Goal: Task Accomplishment & Management: Manage account settings

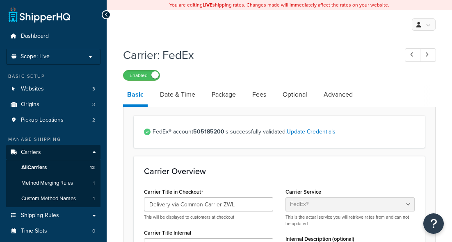
select select "fedEx"
select select "REGULAR_PICKUP"
select select "YOUR_PACKAGING"
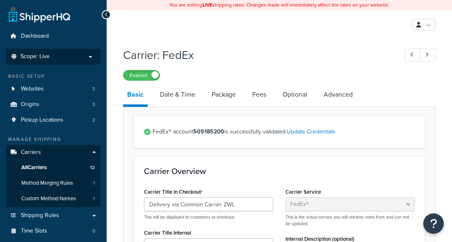
click at [35, 59] on span "Scope: Live" at bounding box center [35, 56] width 29 height 7
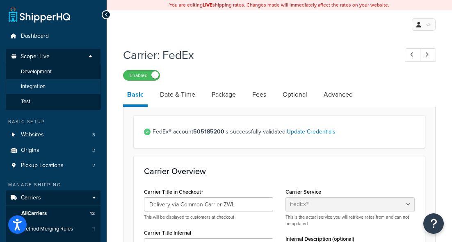
click at [32, 90] on span "Integration" at bounding box center [33, 86] width 25 height 7
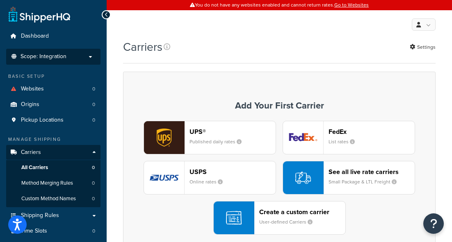
click at [53, 52] on li "Scope: Integration Live Development Test" at bounding box center [53, 57] width 94 height 16
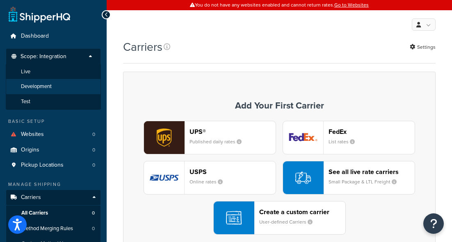
click at [46, 84] on span "Development" at bounding box center [36, 86] width 31 height 7
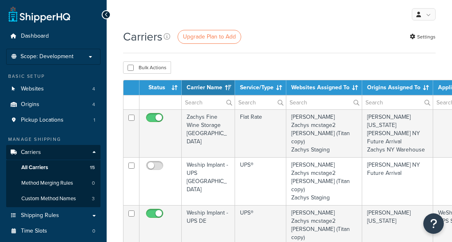
select select "15"
click at [35, 154] on span "Carriers" at bounding box center [31, 152] width 20 height 7
select select "15"
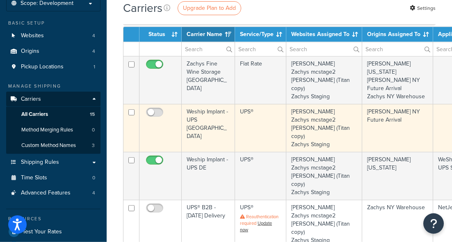
scroll to position [54, 0]
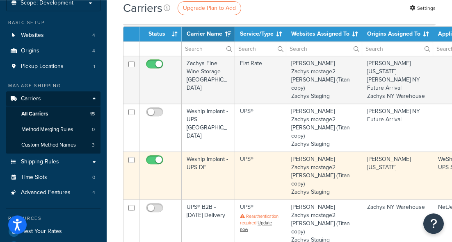
click at [200, 152] on td "Weship Implant -UPS DE" at bounding box center [208, 176] width 53 height 48
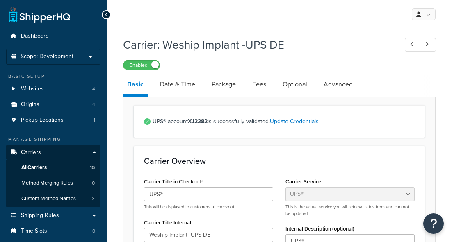
select select "ups"
